Goal: Navigation & Orientation: Find specific page/section

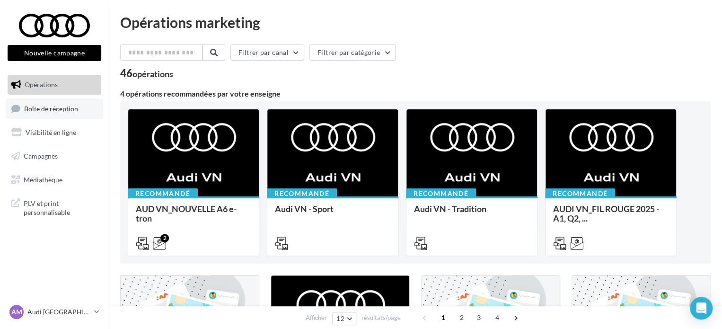
click at [42, 114] on link "Boîte de réception" at bounding box center [54, 108] width 97 height 20
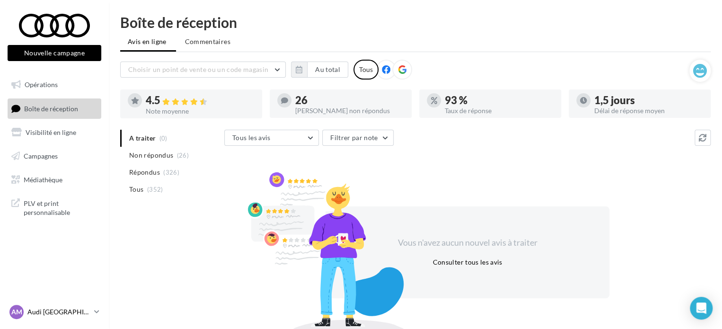
click at [97, 310] on icon at bounding box center [96, 312] width 5 height 8
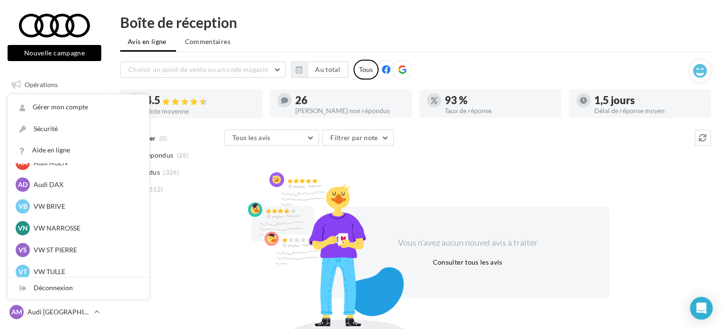
scroll to position [65, 0]
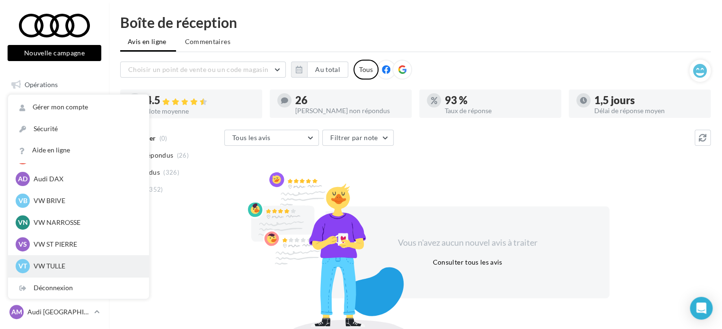
click at [83, 266] on p "VW TULLE" at bounding box center [86, 265] width 104 height 9
